Goal: Navigation & Orientation: Understand site structure

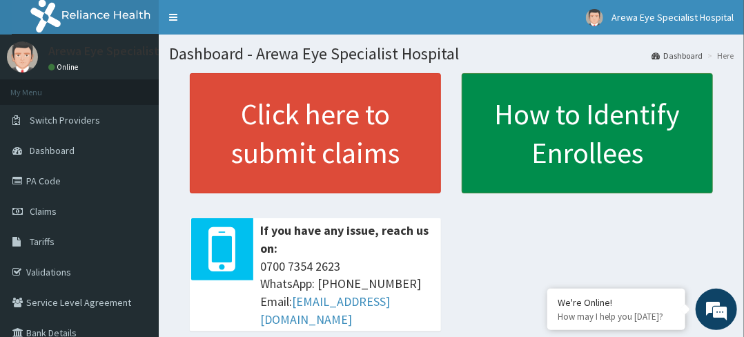
click at [590, 134] on link "How to Identify Enrollees" at bounding box center [587, 133] width 251 height 120
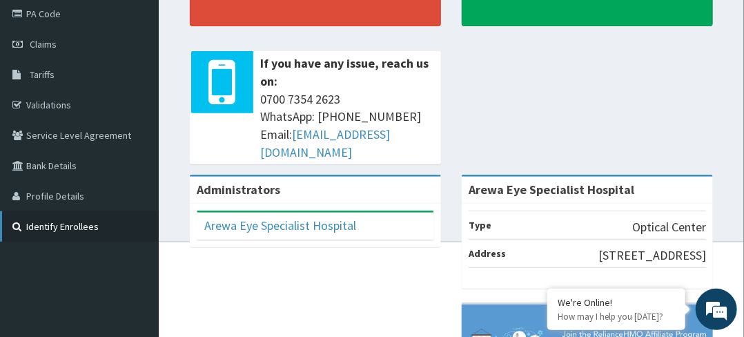
click at [75, 229] on link "Identify Enrollees" at bounding box center [79, 226] width 159 height 30
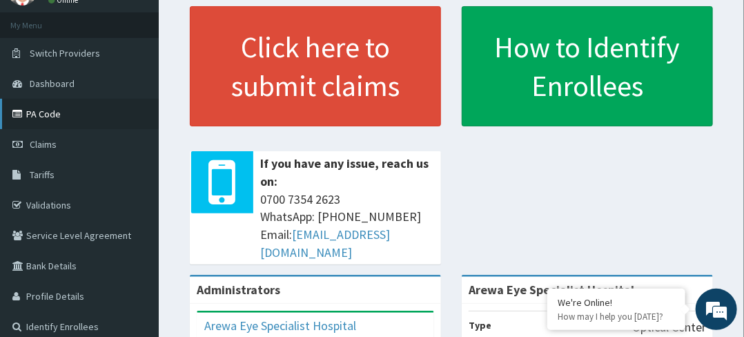
click at [49, 108] on link "PA Code" at bounding box center [79, 114] width 159 height 30
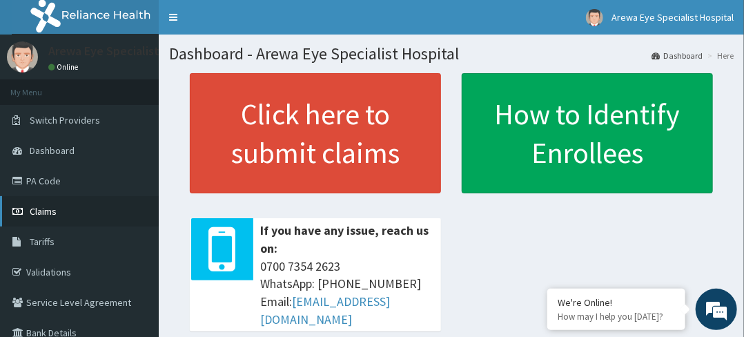
click at [41, 209] on span "Claims" at bounding box center [43, 211] width 27 height 12
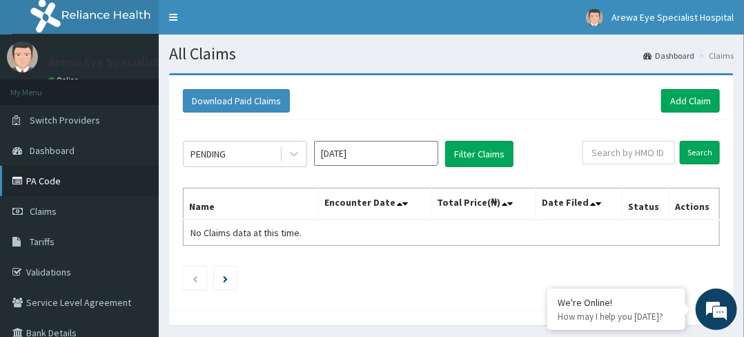
click at [48, 180] on link "PA Code" at bounding box center [79, 181] width 159 height 30
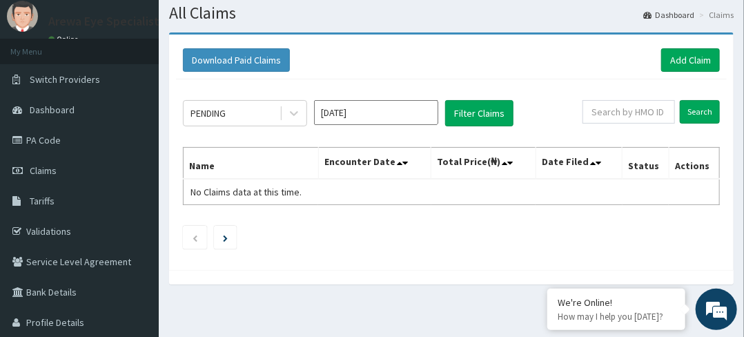
scroll to position [59, 0]
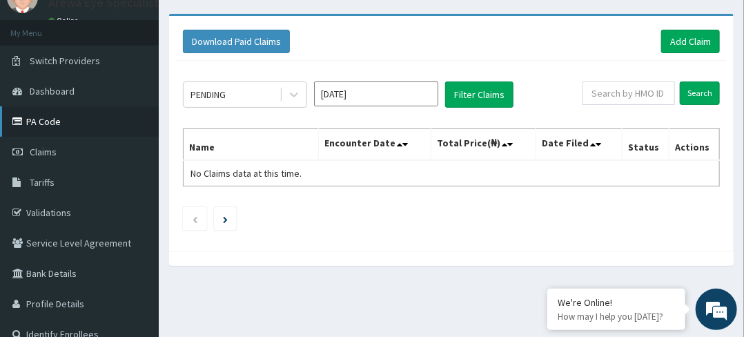
click at [37, 116] on link "PA Code" at bounding box center [79, 121] width 159 height 30
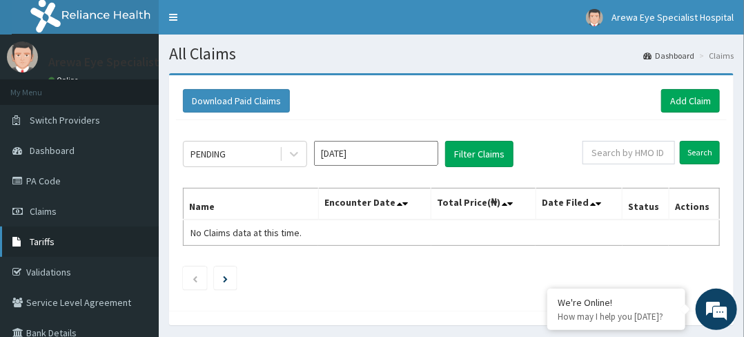
click at [52, 240] on span "Tariffs" at bounding box center [42, 241] width 25 height 12
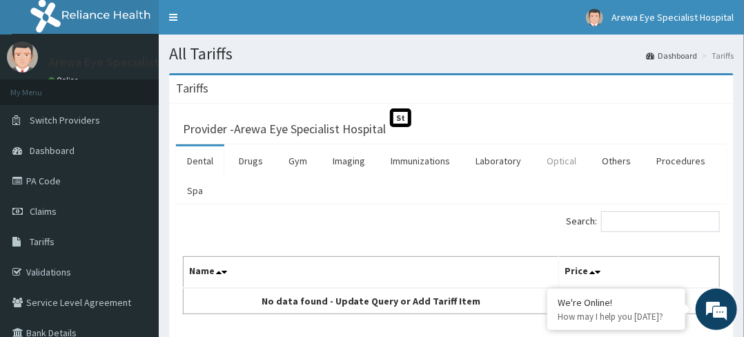
click at [557, 156] on link "Optical" at bounding box center [562, 160] width 52 height 29
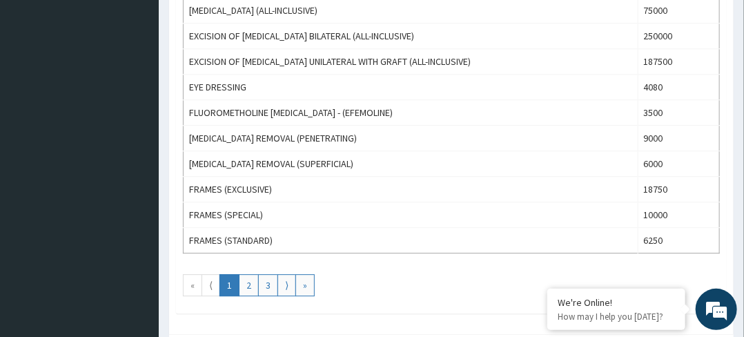
scroll to position [1375, 0]
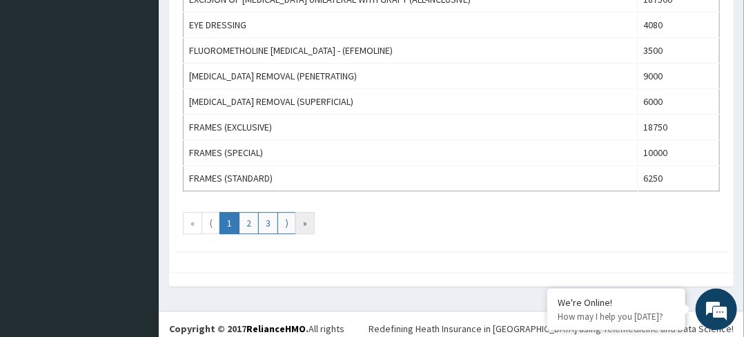
click at [310, 212] on link "»" at bounding box center [305, 223] width 19 height 22
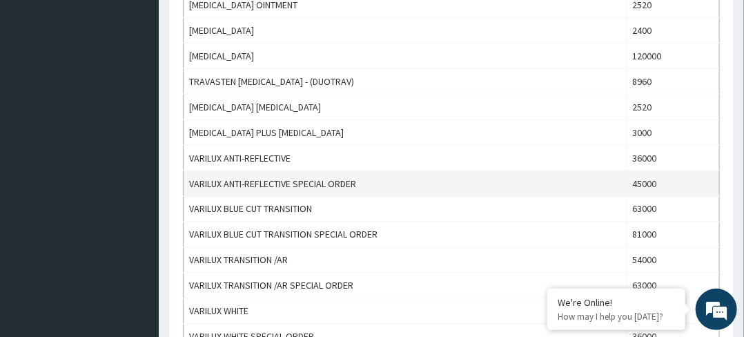
scroll to position [730, 0]
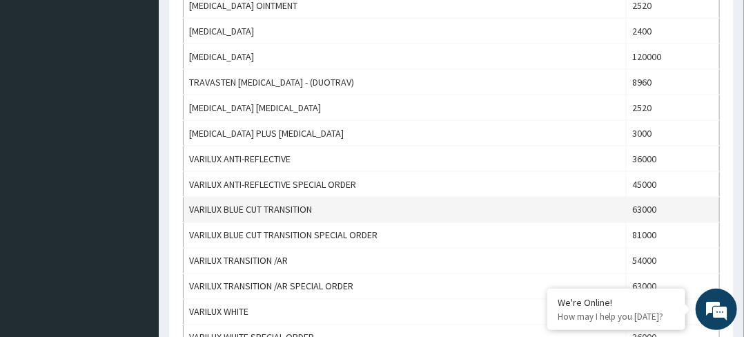
click at [566, 198] on td "VARILUX BLUE CUT TRANSITION" at bounding box center [405, 211] width 443 height 26
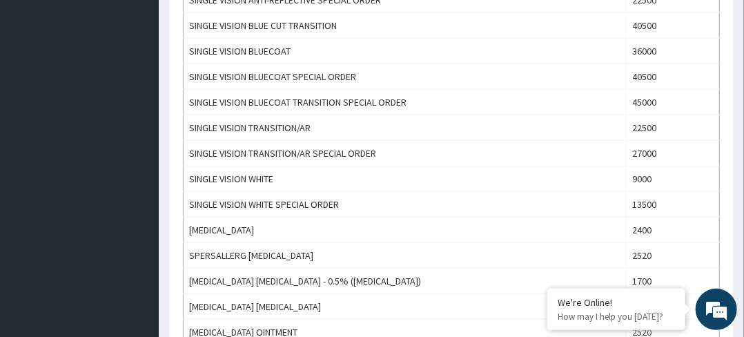
scroll to position [372, 0]
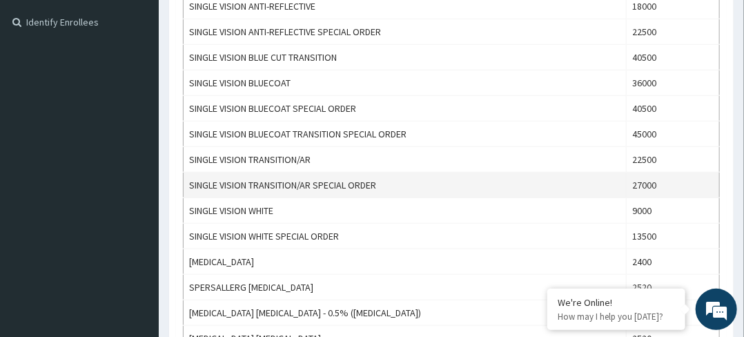
click at [594, 182] on td "SINGLE VISION TRANSITION/AR SPECIAL ORDER" at bounding box center [405, 186] width 443 height 26
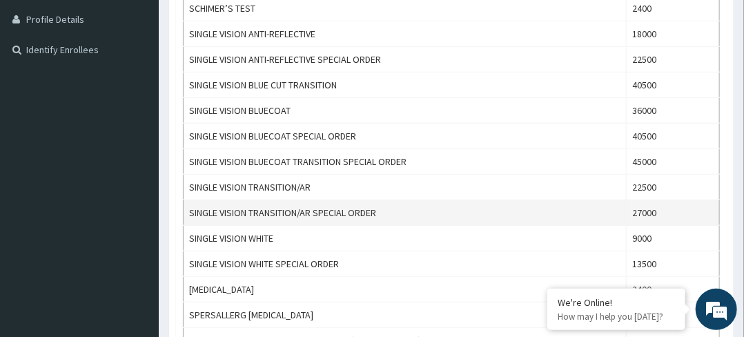
scroll to position [336, 0]
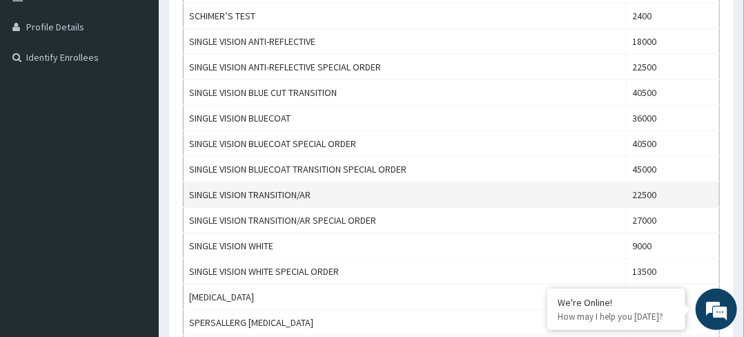
click at [599, 182] on td "SINGLE VISION TRANSITION/AR" at bounding box center [405, 195] width 443 height 26
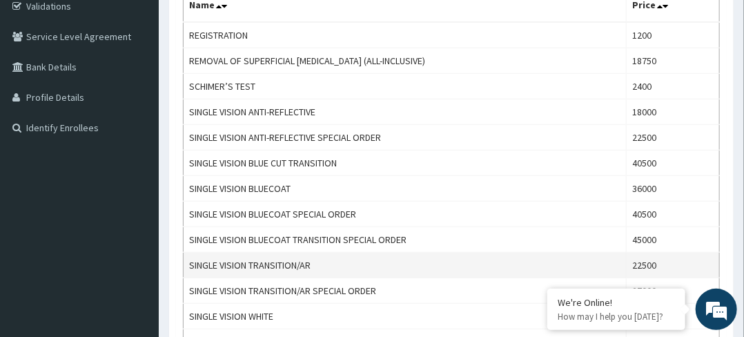
scroll to position [273, 0]
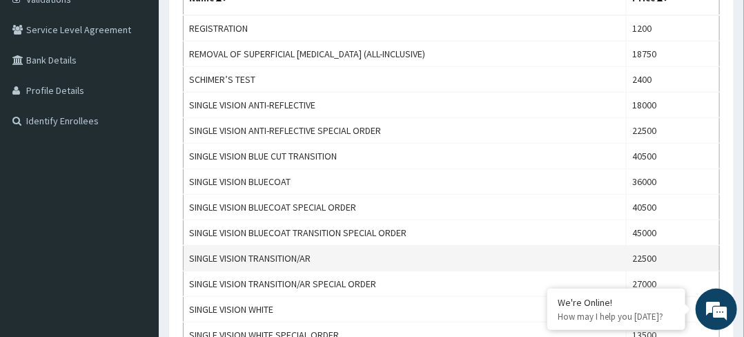
click at [577, 254] on td "SINGLE VISION TRANSITION/AR" at bounding box center [405, 259] width 443 height 26
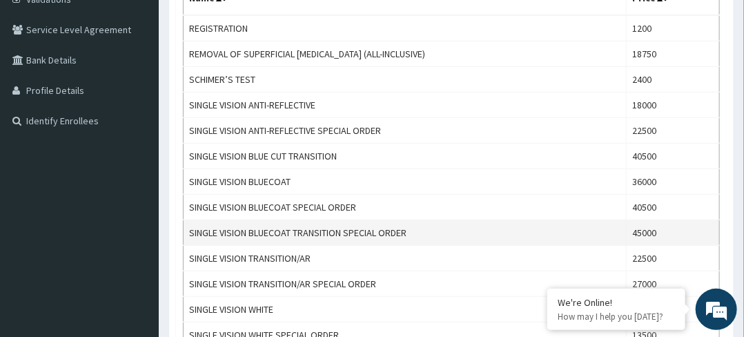
click at [590, 228] on td "SINGLE VISION BLUECOAT TRANSITION SPECIAL ORDER" at bounding box center [405, 233] width 443 height 26
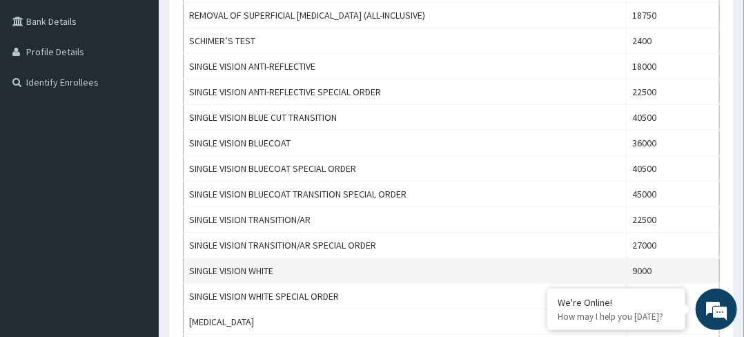
click at [567, 262] on td "SINGLE VISION WHITE" at bounding box center [405, 271] width 443 height 26
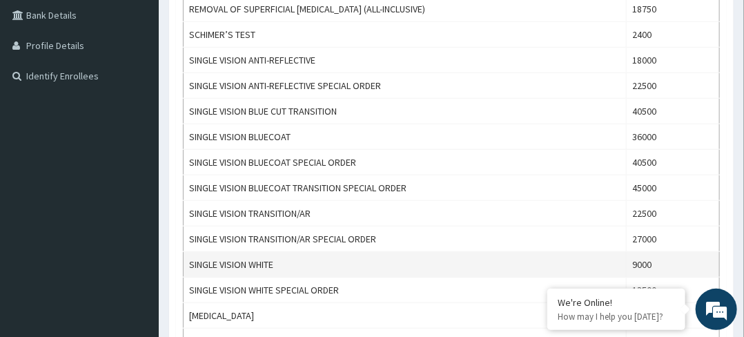
scroll to position [325, 0]
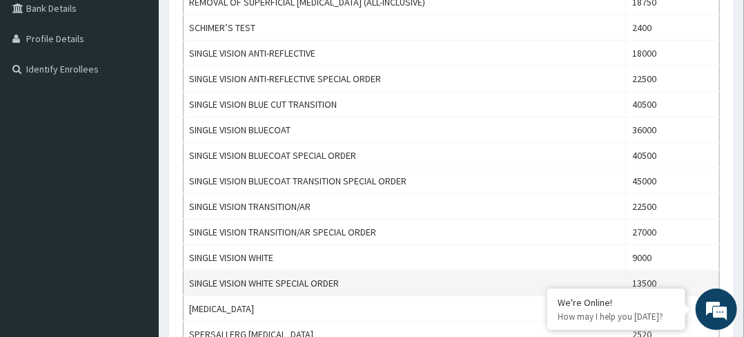
click at [558, 271] on td "SINGLE VISION WHITE SPECIAL ORDER" at bounding box center [405, 284] width 443 height 26
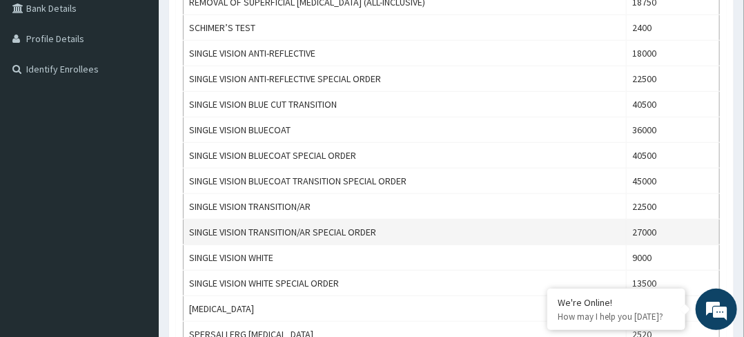
click at [585, 224] on td "SINGLE VISION TRANSITION/AR SPECIAL ORDER" at bounding box center [405, 233] width 443 height 26
click at [530, 237] on td "SINGLE VISION TRANSITION/AR SPECIAL ORDER" at bounding box center [405, 233] width 443 height 26
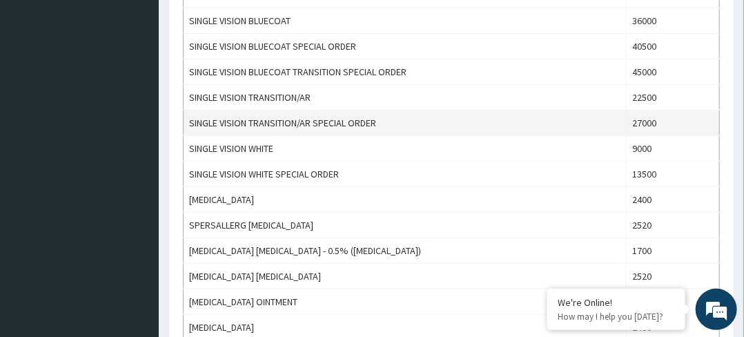
scroll to position [442, 0]
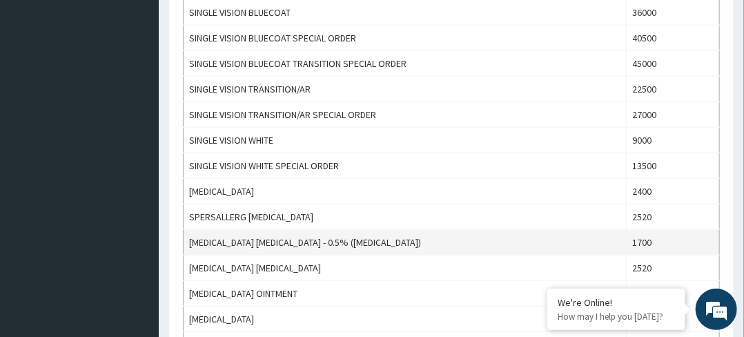
click at [500, 244] on td "TIMOLOL EYE DROP - 0.5% (TIMOLOL)" at bounding box center [405, 243] width 443 height 26
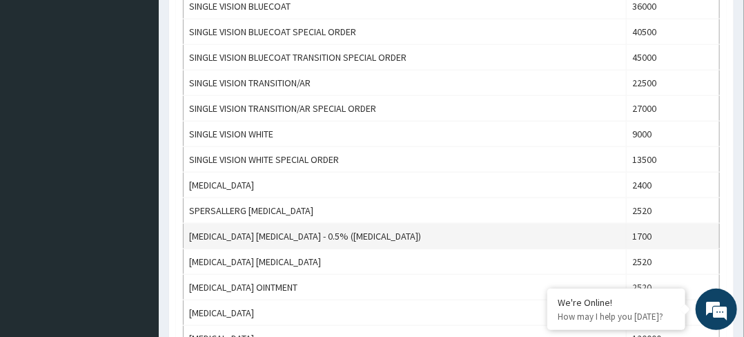
scroll to position [477, 0]
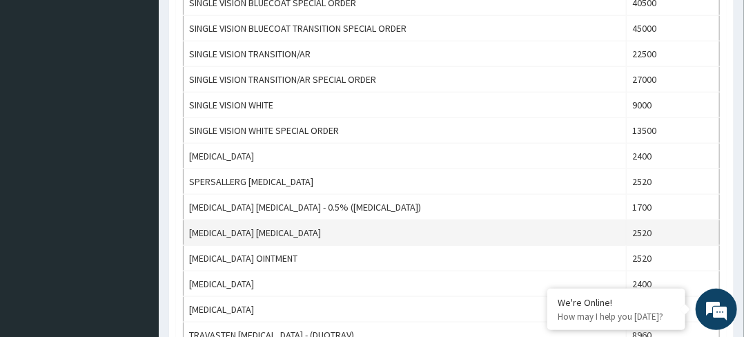
click at [443, 235] on td "TOBRAMYCIN EYE DROP" at bounding box center [405, 233] width 443 height 26
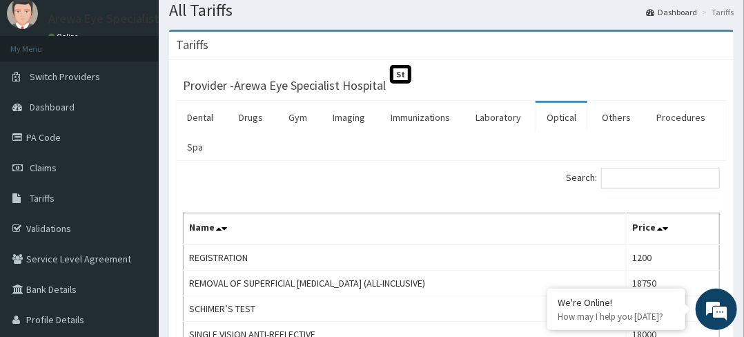
scroll to position [39, 0]
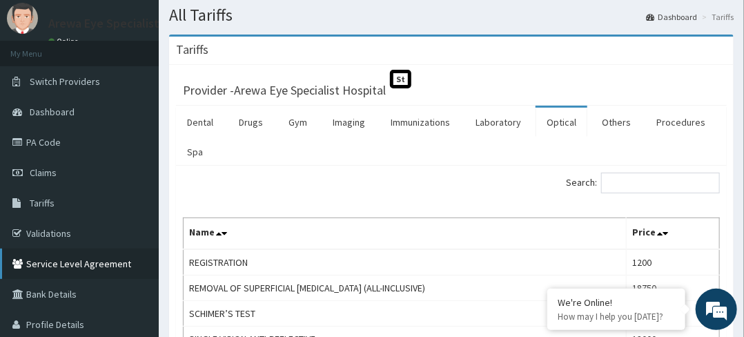
click at [44, 257] on link "Service Level Agreement" at bounding box center [79, 264] width 159 height 30
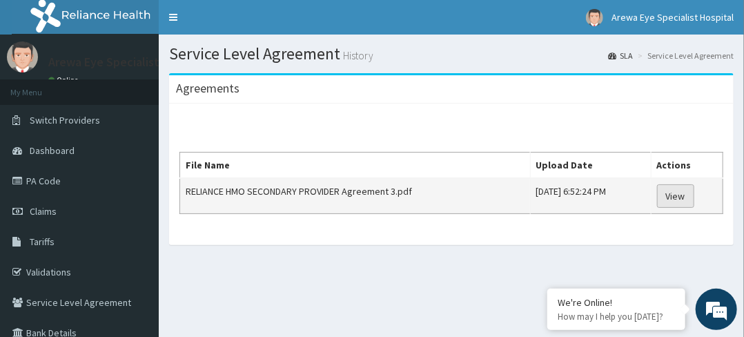
click at [693, 200] on link "View" at bounding box center [675, 195] width 37 height 23
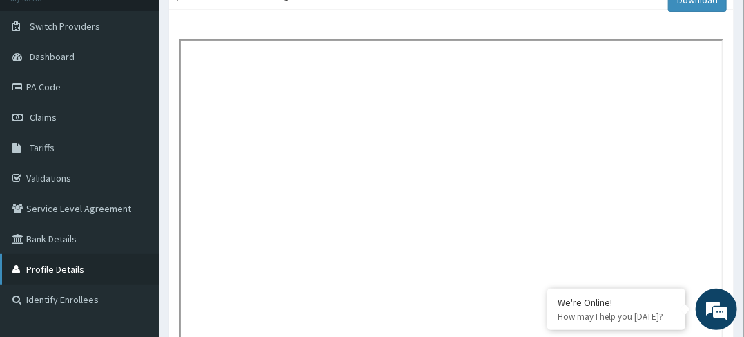
click at [81, 269] on link "Profile Details" at bounding box center [79, 269] width 159 height 30
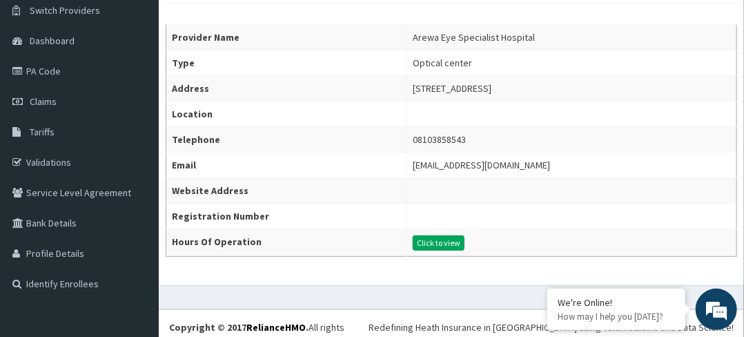
scroll to position [114, 0]
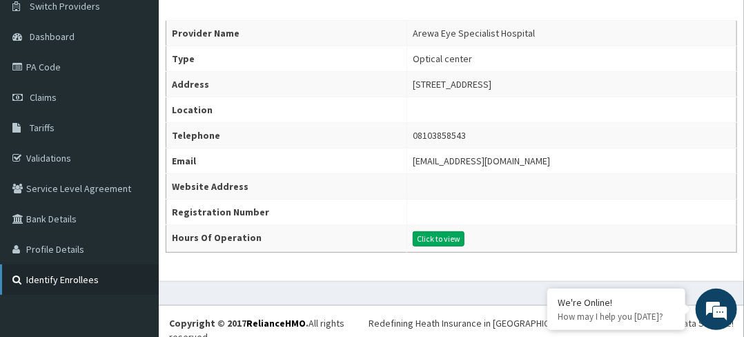
click at [100, 280] on link "Identify Enrollees" at bounding box center [79, 279] width 159 height 30
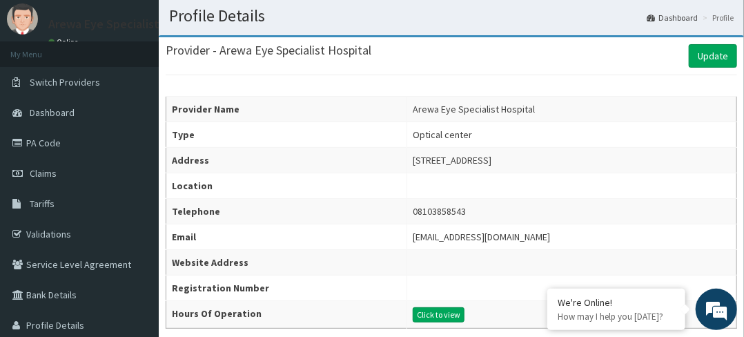
scroll to position [41, 0]
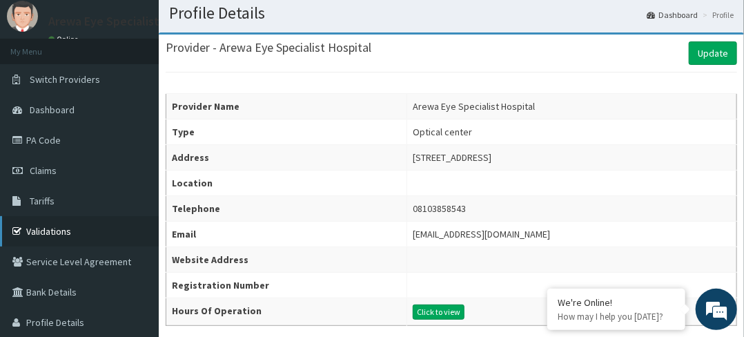
click at [80, 232] on link "Validations" at bounding box center [79, 231] width 159 height 30
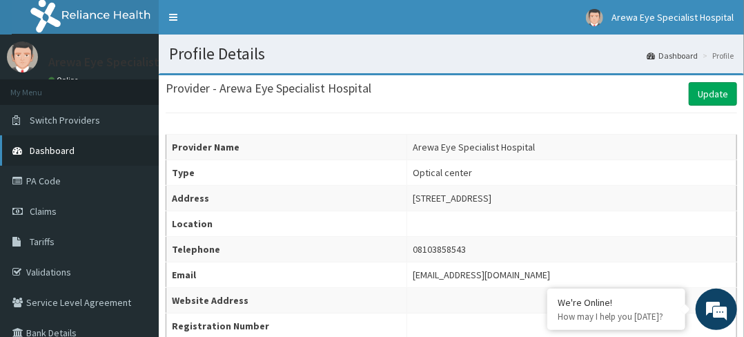
click at [84, 151] on link "Dashboard" at bounding box center [79, 150] width 159 height 30
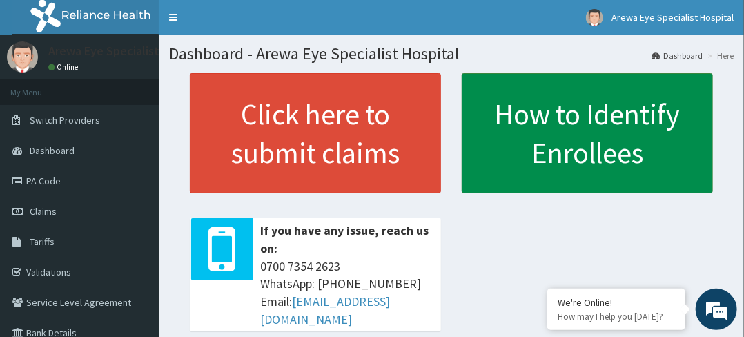
click at [668, 166] on link "How to Identify Enrollees" at bounding box center [587, 133] width 251 height 120
